Goal: Find contact information: Find contact information

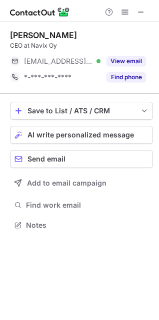
scroll to position [218, 159]
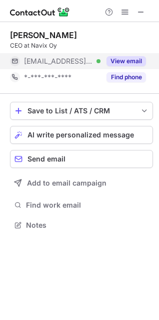
click at [123, 59] on button "View email" at bounding box center [127, 61] width 40 height 10
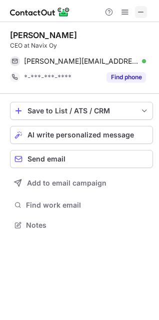
click at [140, 11] on span at bounding box center [141, 12] width 8 height 8
